Goal: Find specific page/section: Find specific page/section

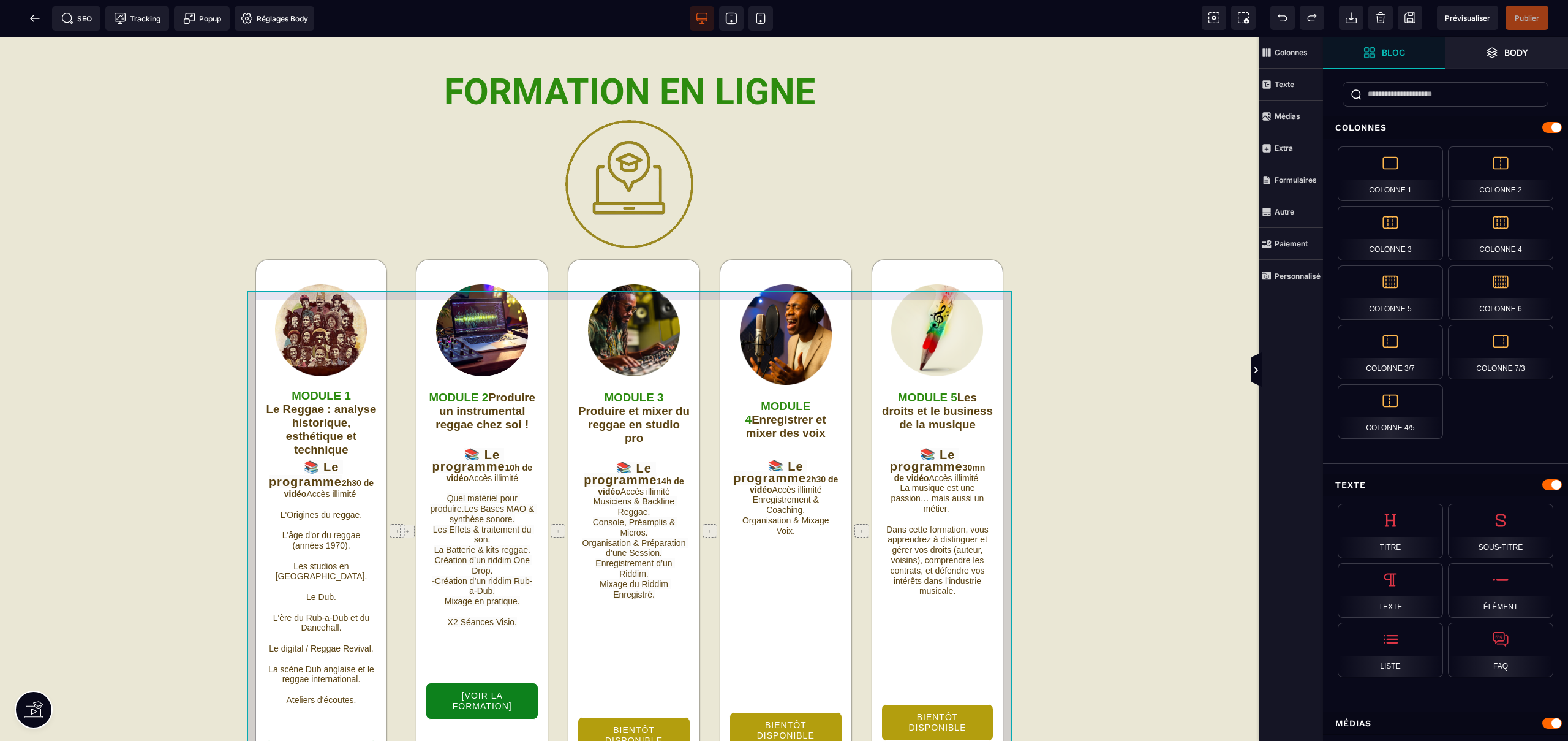
scroll to position [2959, 0]
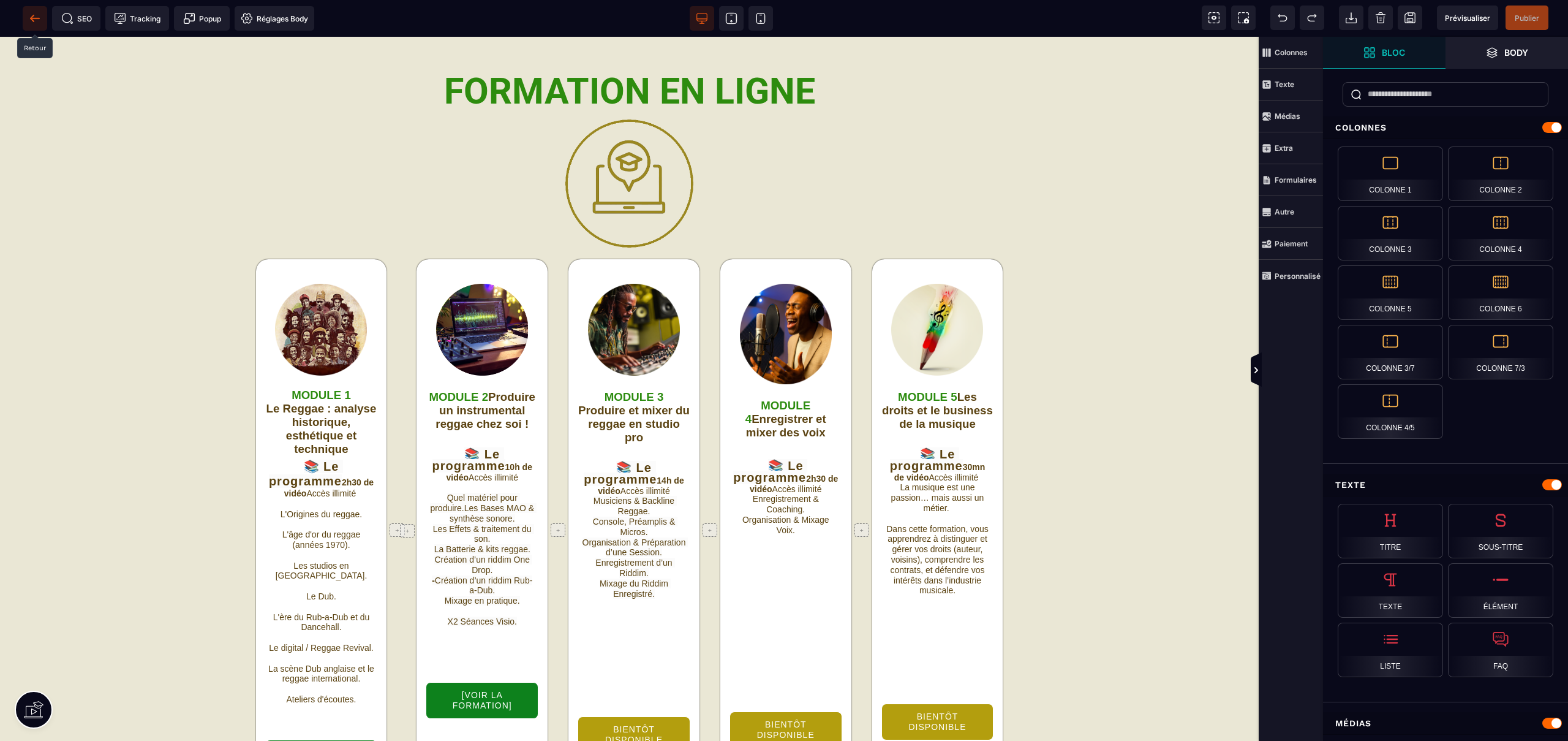
click at [31, 16] on icon at bounding box center [32, 18] width 4 height 7
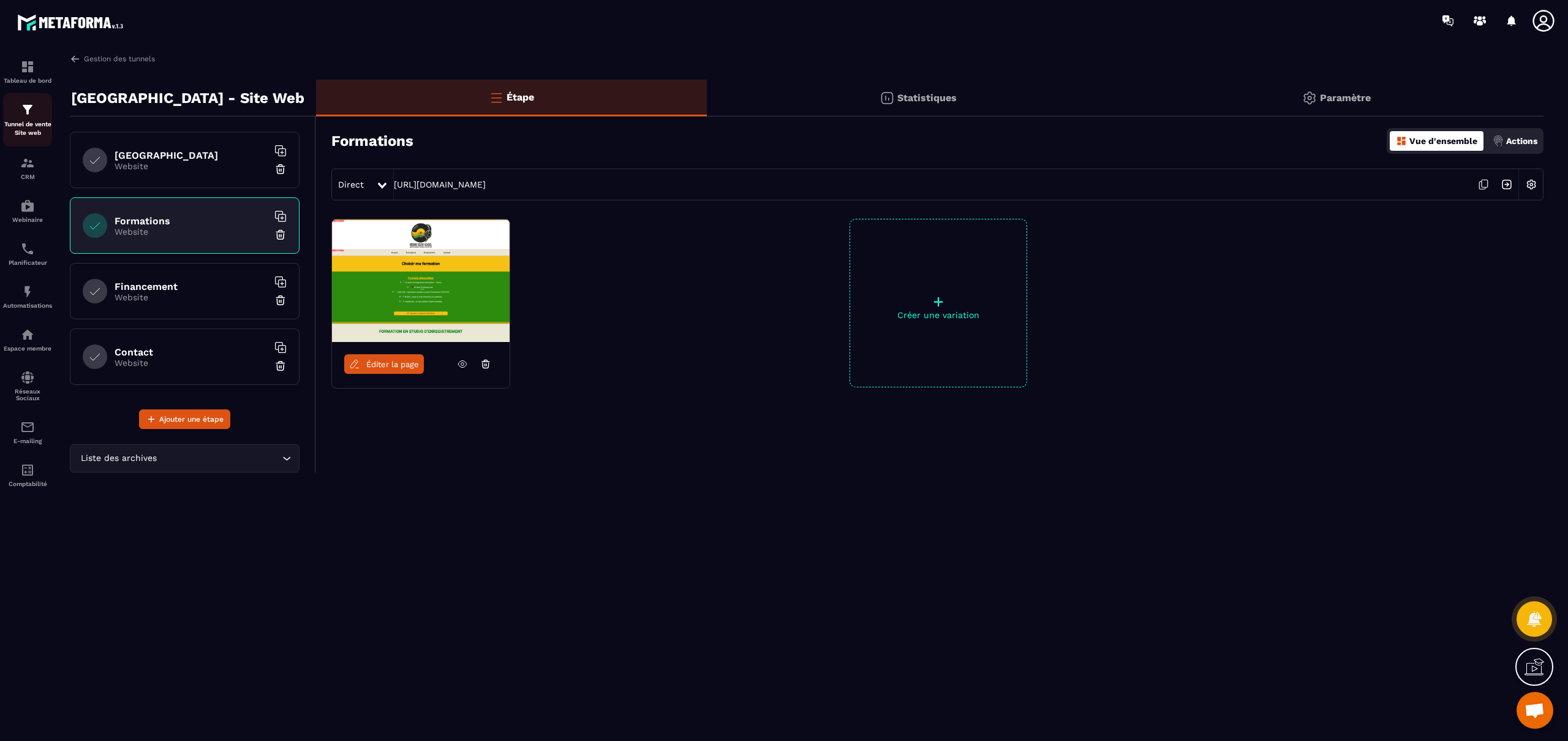
click at [29, 110] on img at bounding box center [27, 109] width 14 height 14
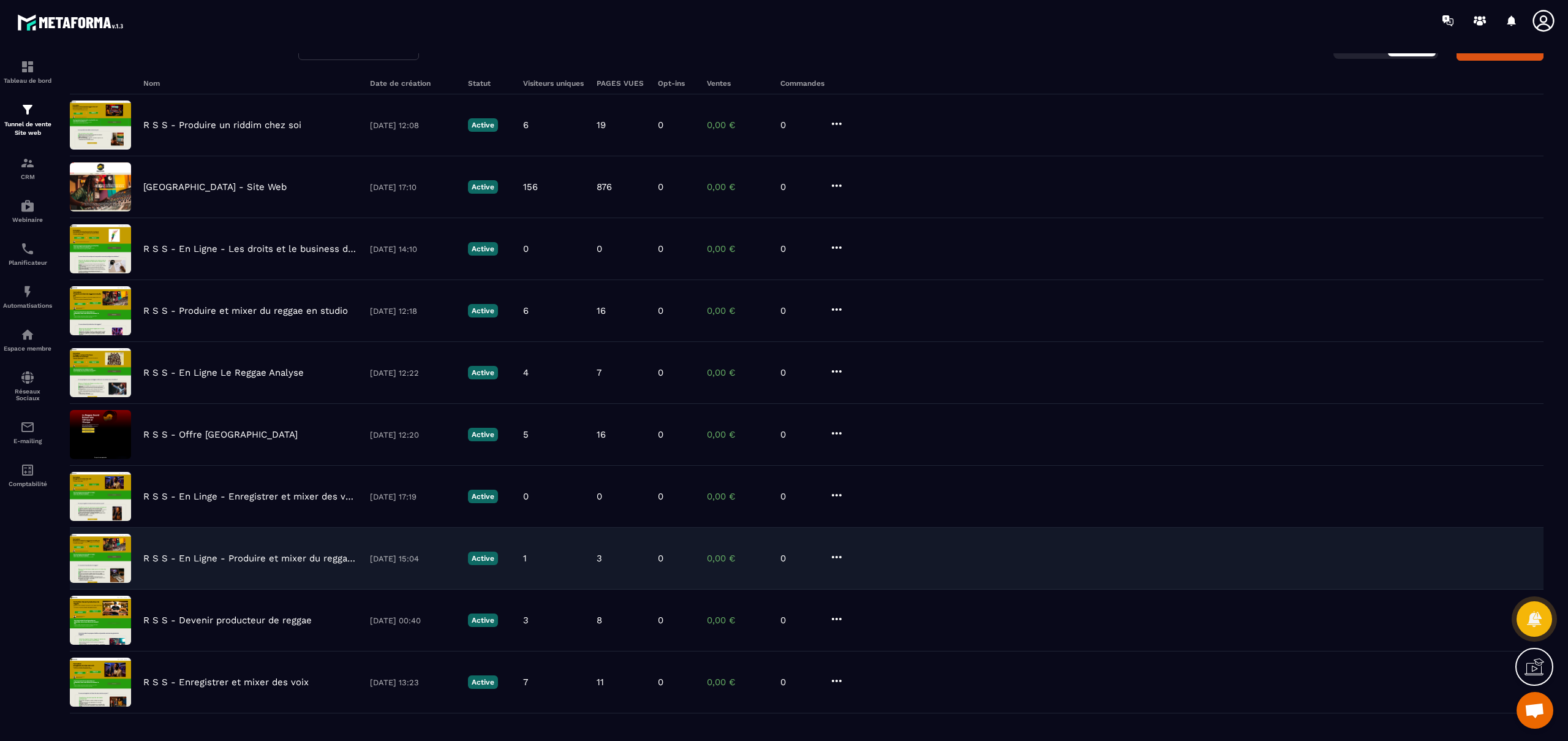
scroll to position [122, 0]
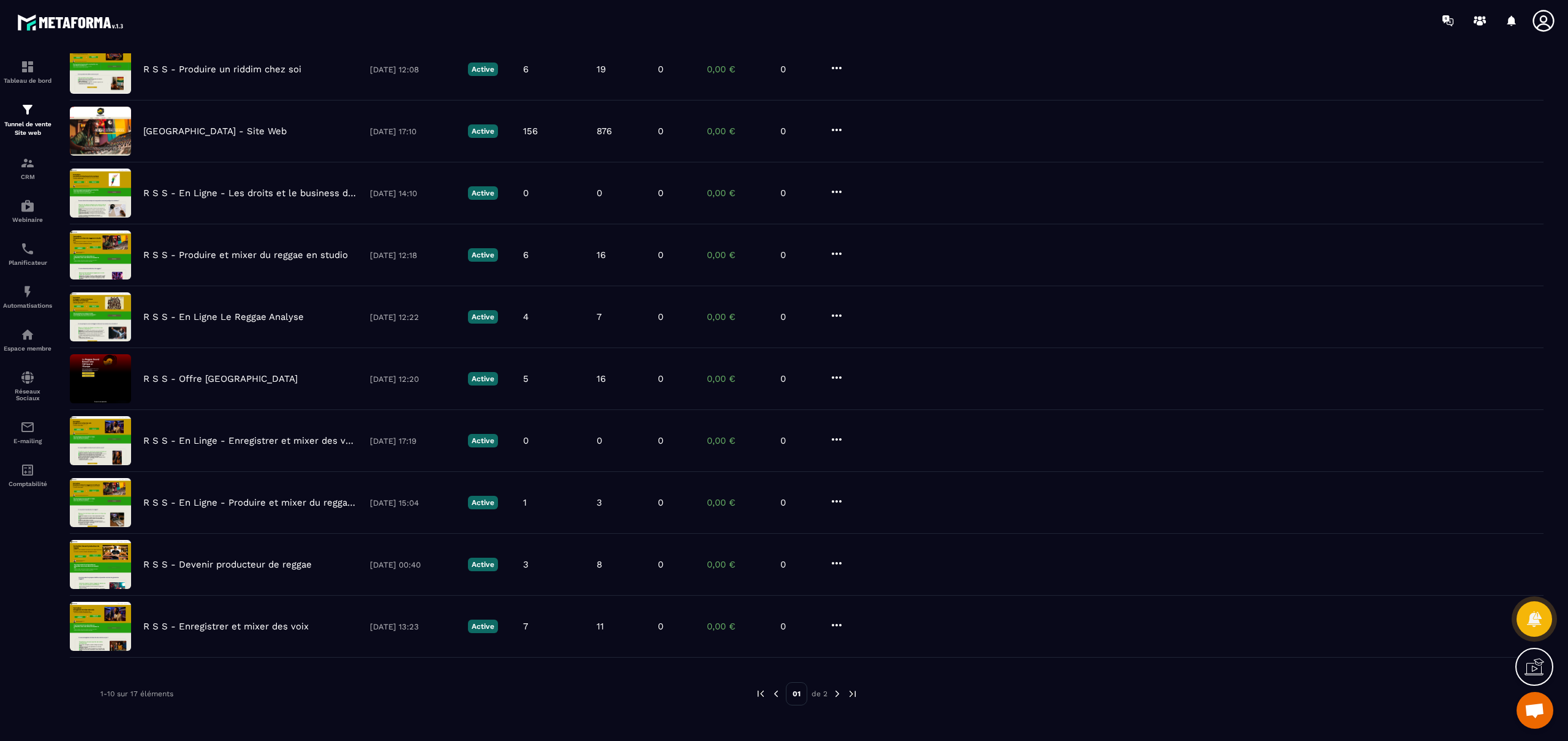
click at [838, 693] on img at bounding box center [837, 693] width 11 height 11
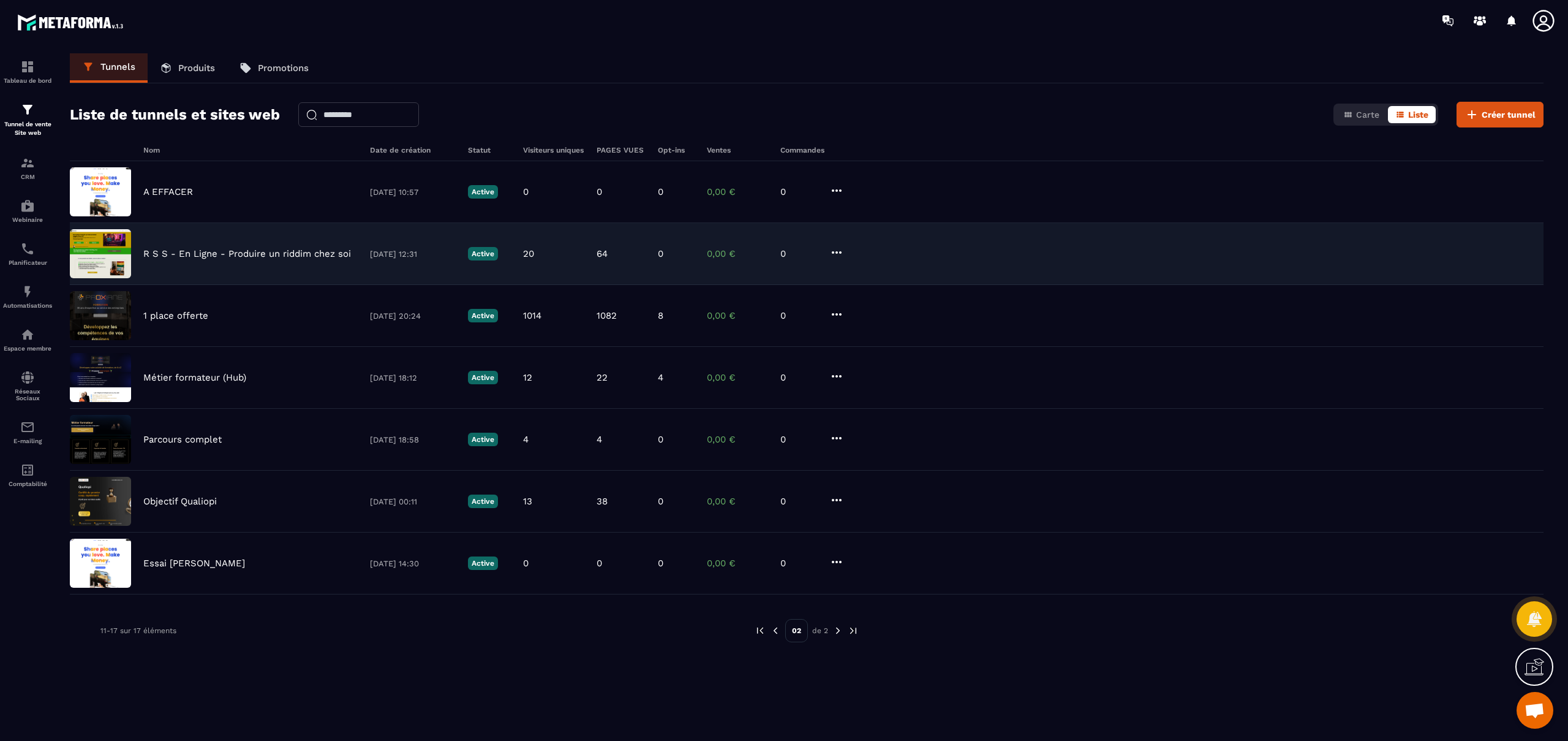
click at [270, 254] on p "R S S - En Ligne - Produire un riddim chez soi" at bounding box center [247, 253] width 207 height 11
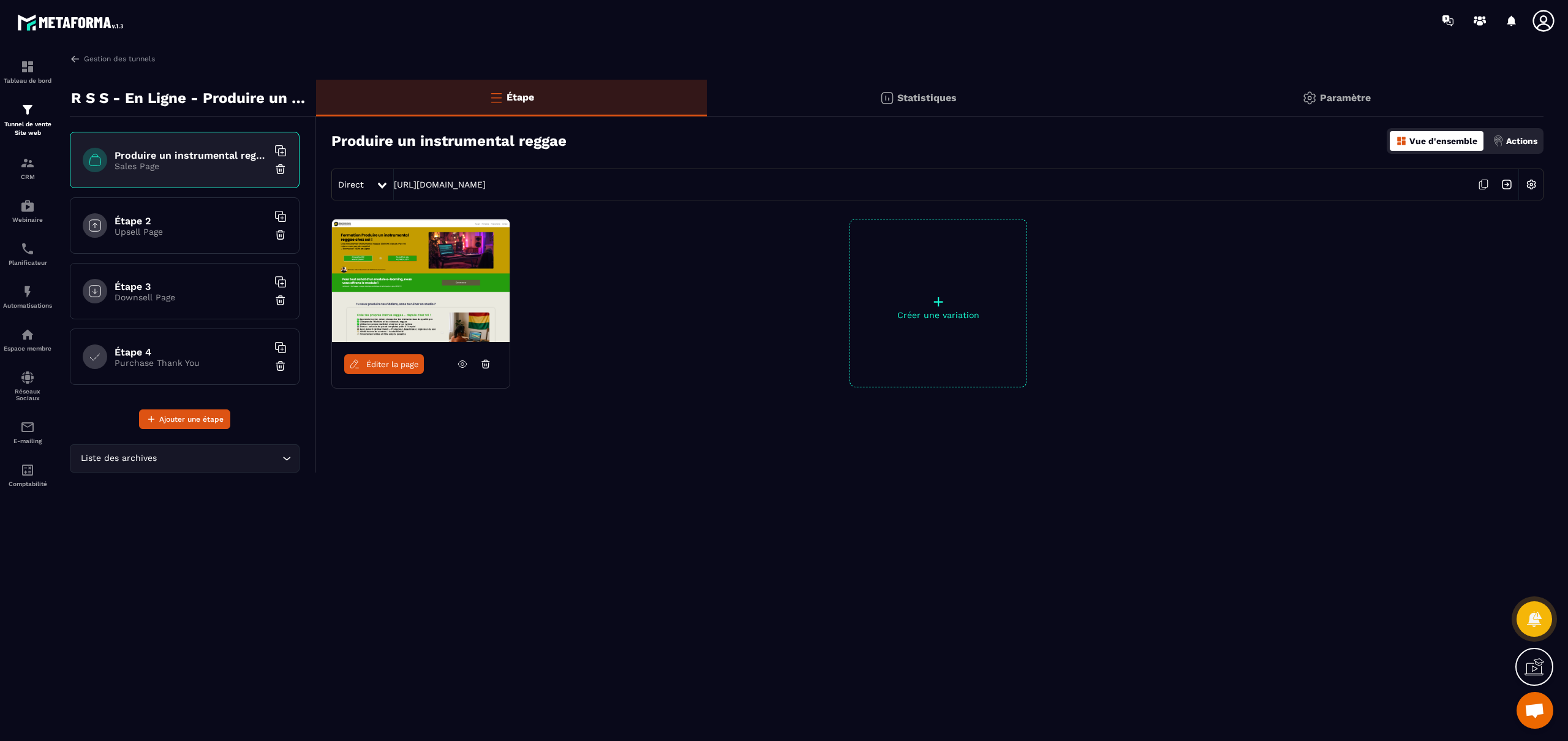
click at [402, 363] on span "Éditer la page" at bounding box center [393, 364] width 52 height 9
